Goal: Find contact information: Find contact information

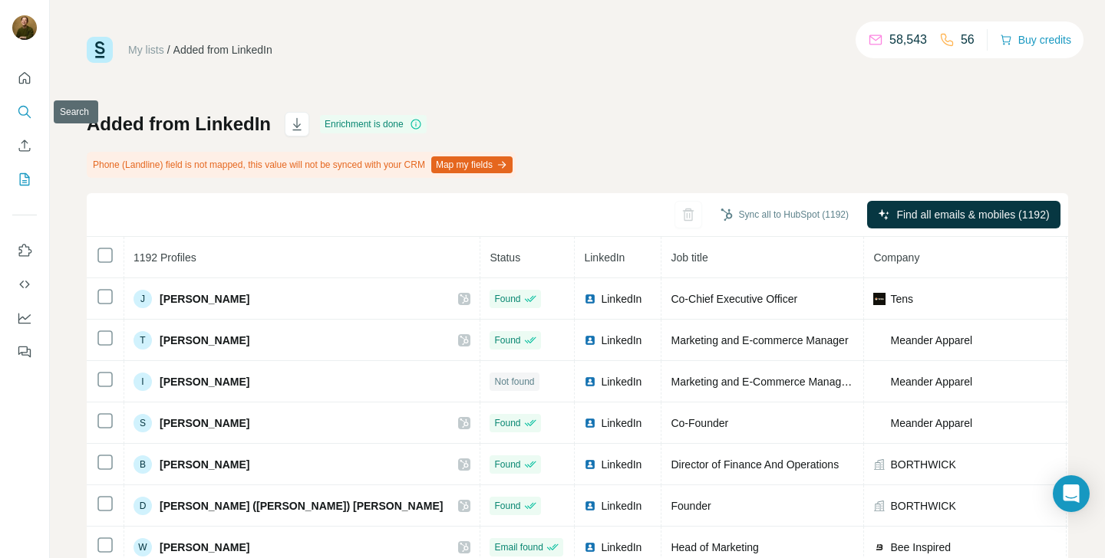
click at [32, 102] on button "Search" at bounding box center [24, 112] width 25 height 28
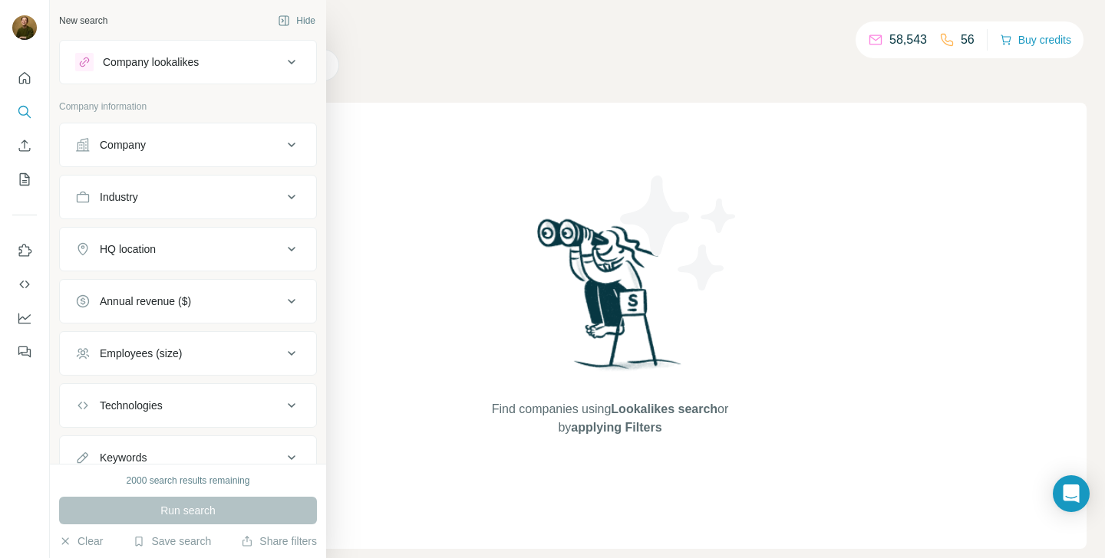
click at [156, 147] on div "Company" at bounding box center [178, 144] width 207 height 15
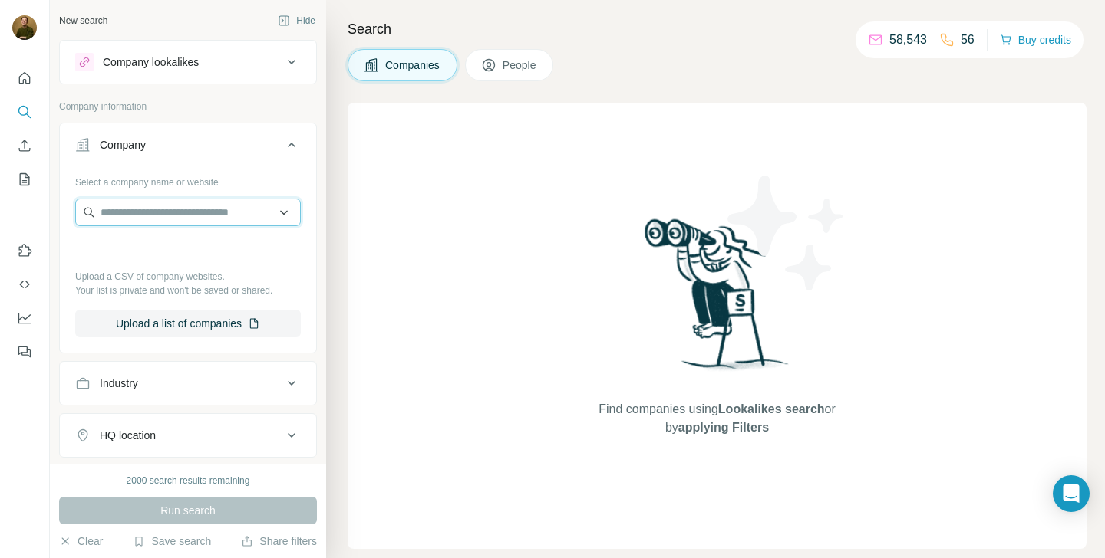
click at [139, 216] on input "text" at bounding box center [188, 213] width 226 height 28
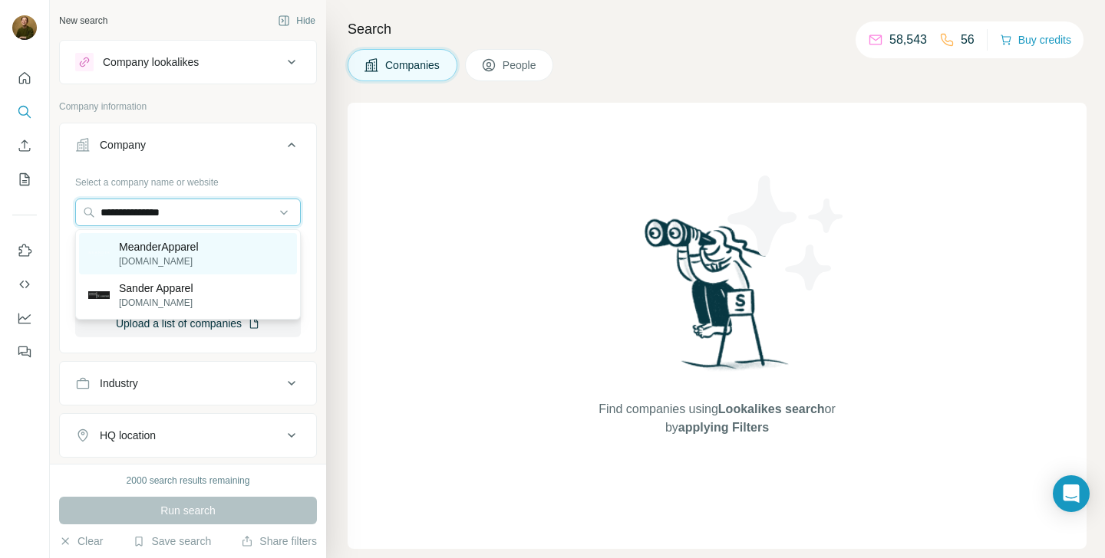
type input "**********"
click at [135, 249] on p "MeanderApparel" at bounding box center [159, 246] width 80 height 15
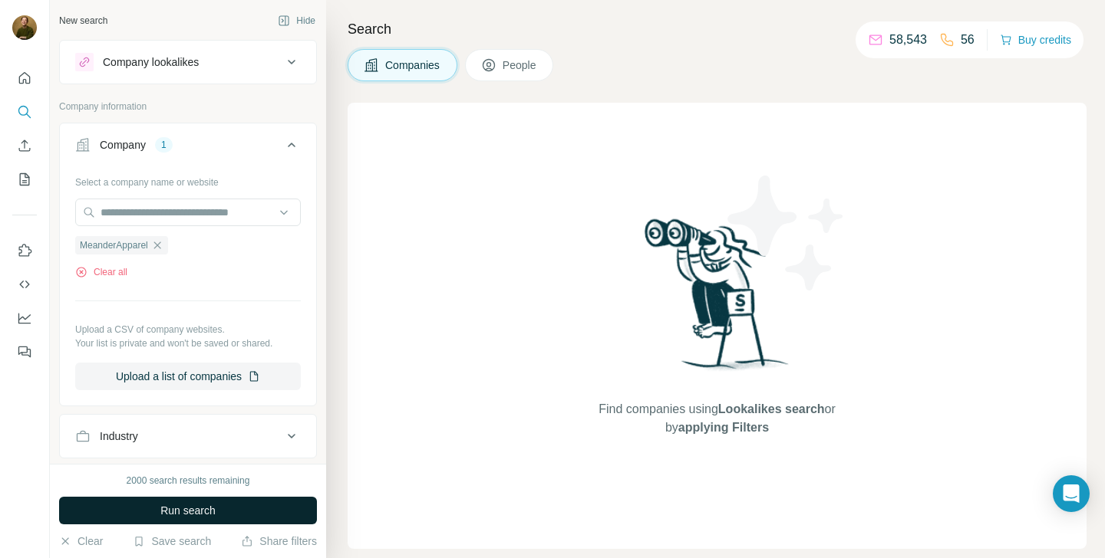
click at [179, 512] on span "Run search" at bounding box center [187, 510] width 55 height 15
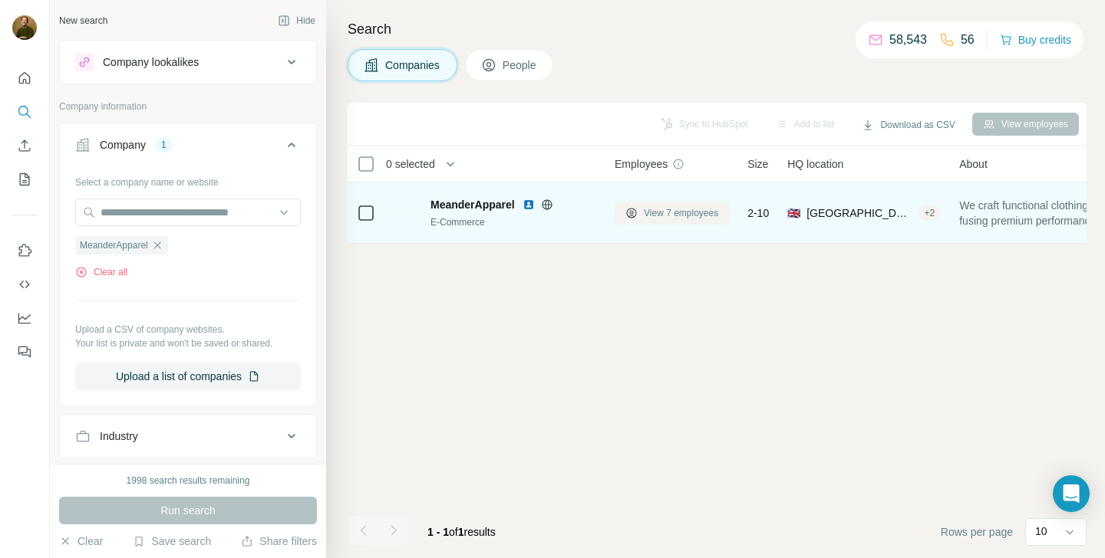
click at [667, 211] on span "View 7 employees" at bounding box center [681, 213] width 74 height 14
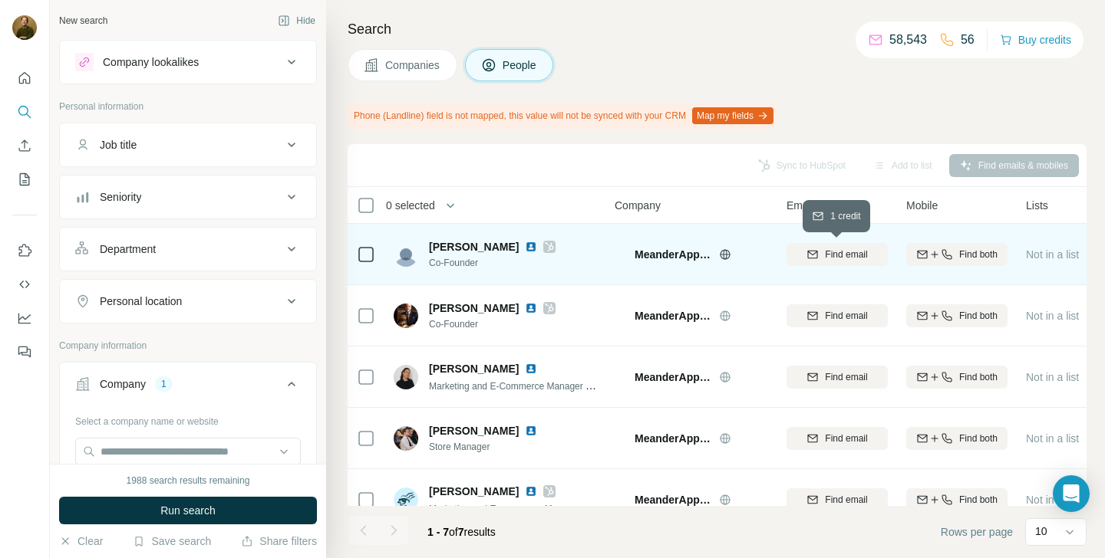
click at [795, 257] on div "Find email" at bounding box center [836, 255] width 101 height 14
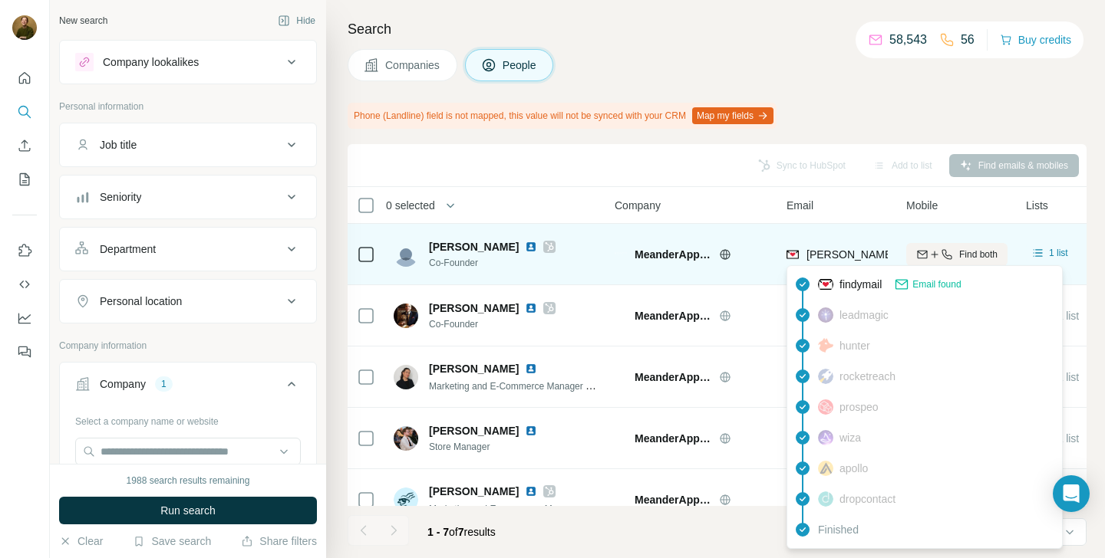
click at [843, 253] on span "[PERSON_NAME][EMAIL_ADDRESS][DOMAIN_NAME]" at bounding box center [941, 255] width 270 height 12
click at [814, 260] on span "[PERSON_NAME][EMAIL_ADDRESS][DOMAIN_NAME]" at bounding box center [941, 255] width 270 height 12
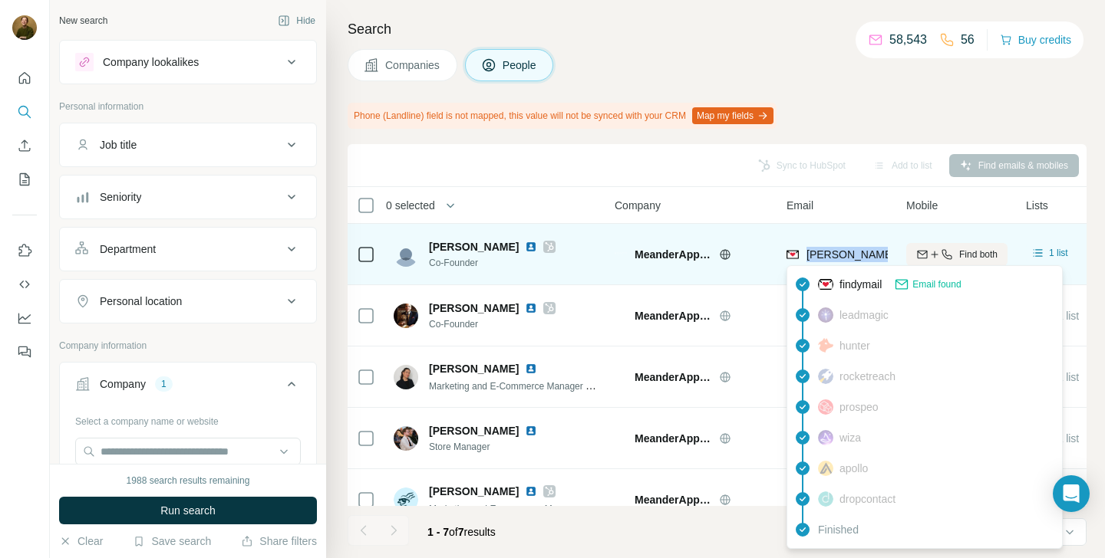
click at [814, 260] on span "[PERSON_NAME][EMAIL_ADDRESS][DOMAIN_NAME]" at bounding box center [941, 255] width 270 height 12
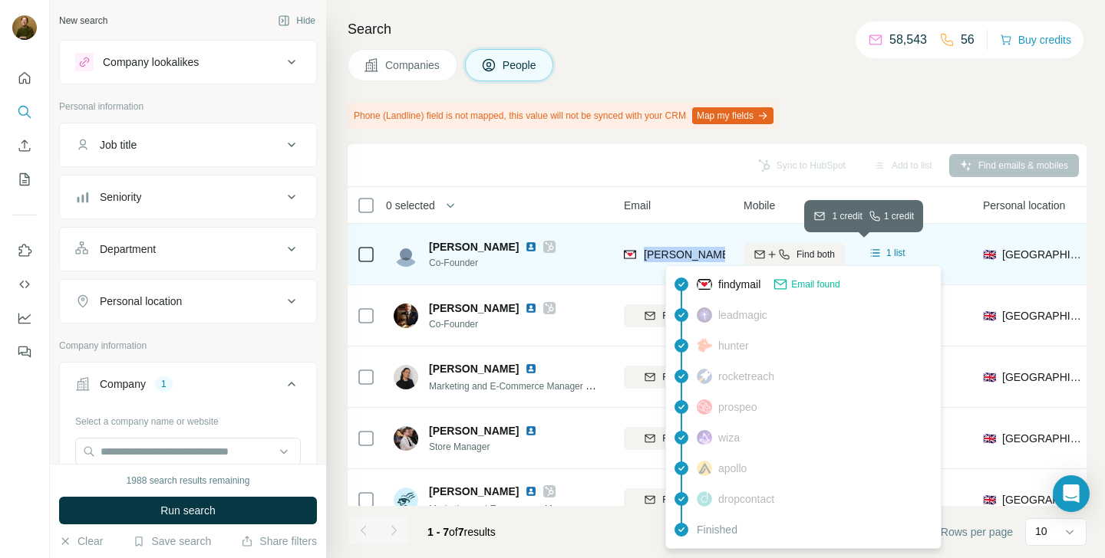
scroll to position [0, 178]
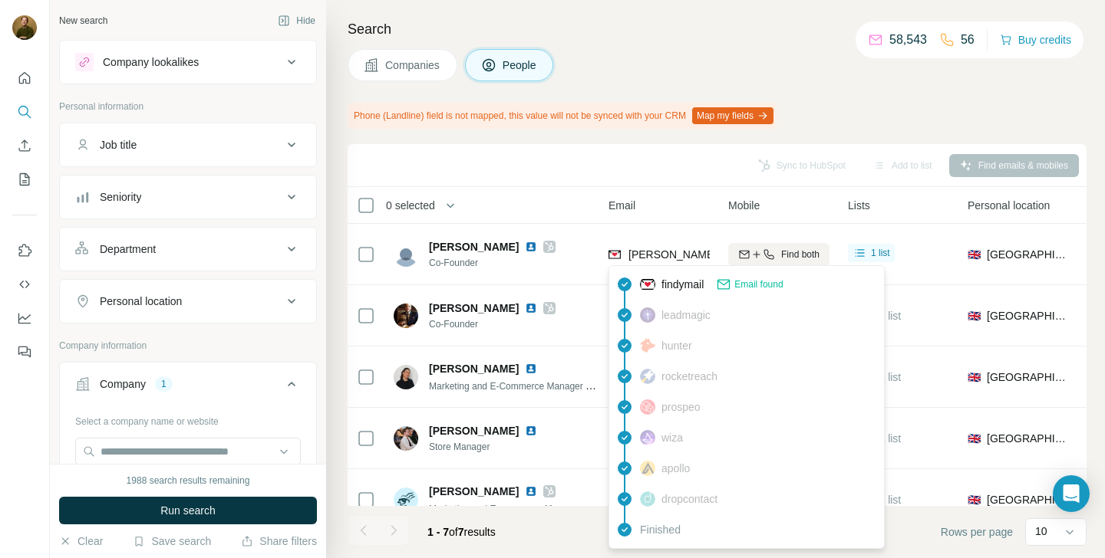
click at [328, 76] on div "Search Companies People Phone (Landline) field is not mapped, this value will n…" at bounding box center [715, 279] width 779 height 558
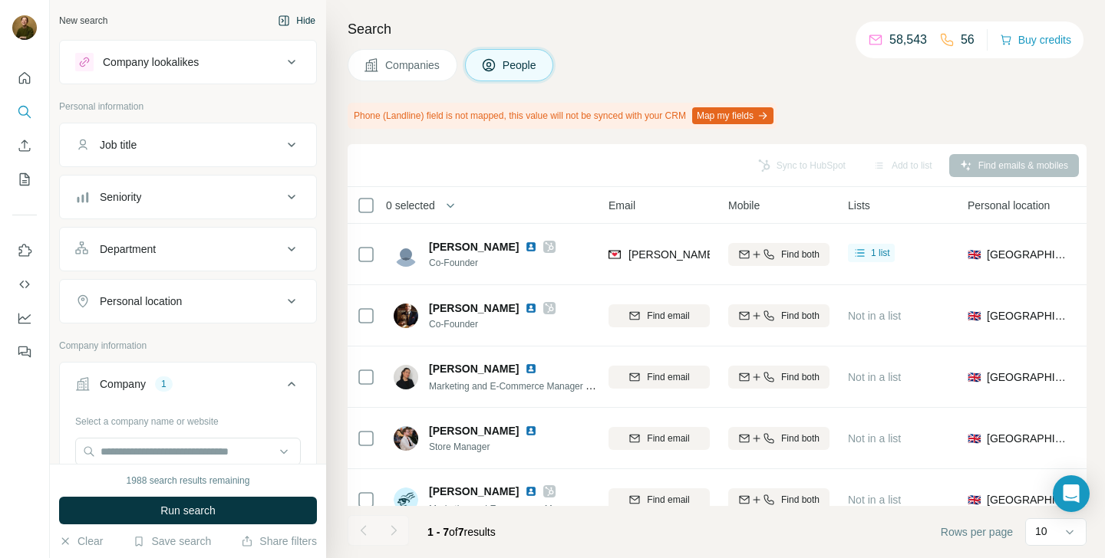
click at [298, 18] on button "Hide" at bounding box center [296, 20] width 59 height 23
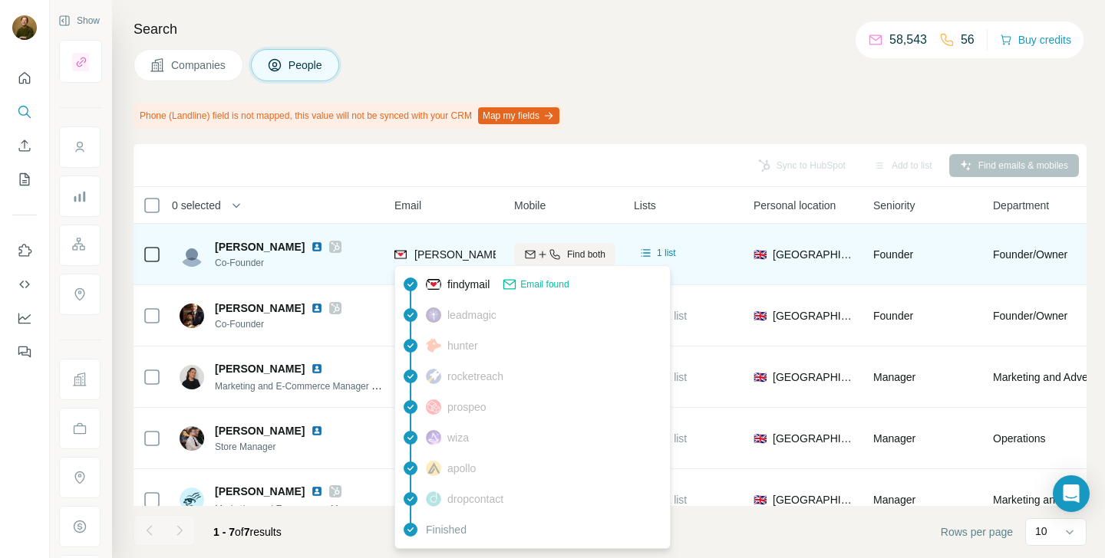
click at [448, 254] on span "[PERSON_NAME][EMAIL_ADDRESS][DOMAIN_NAME]" at bounding box center [549, 255] width 270 height 12
click at [423, 252] on span "[PERSON_NAME][EMAIL_ADDRESS][DOMAIN_NAME]" at bounding box center [549, 255] width 270 height 12
copy tr "[PERSON_NAME][EMAIL_ADDRESS][DOMAIN_NAME]"
